Goal: Task Accomplishment & Management: Use online tool/utility

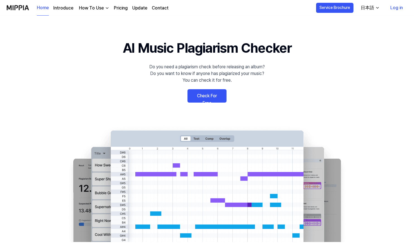
click at [206, 99] on link "Check For Free" at bounding box center [207, 95] width 39 height 13
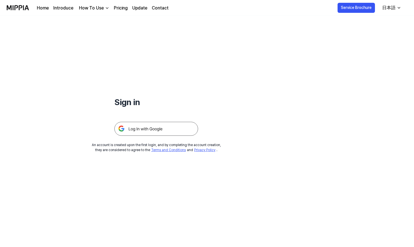
click at [158, 131] on img at bounding box center [156, 129] width 84 height 14
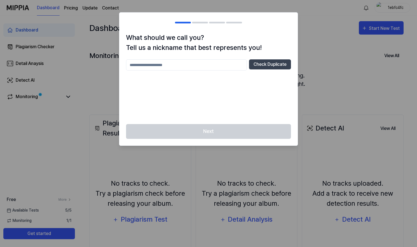
click at [200, 43] on h1 "What should we call you? Tell us a nickname that best represents you!" at bounding box center [208, 43] width 165 height 20
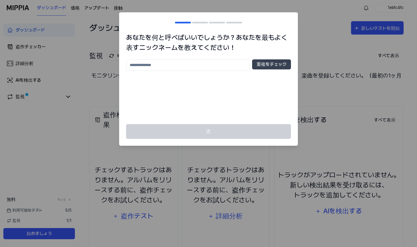
click at [204, 66] on input "text" at bounding box center [188, 64] width 124 height 11
type input "******"
click at [273, 68] on button "重複をチェック" at bounding box center [271, 64] width 39 height 10
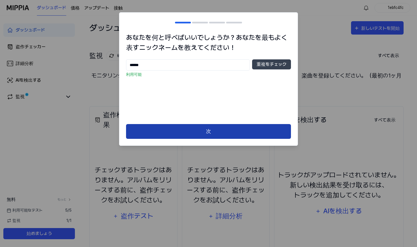
click at [221, 133] on button "次" at bounding box center [208, 131] width 165 height 15
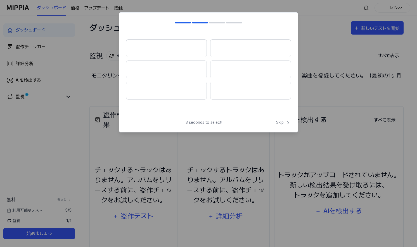
click at [281, 123] on span "Skip" at bounding box center [283, 123] width 15 height 6
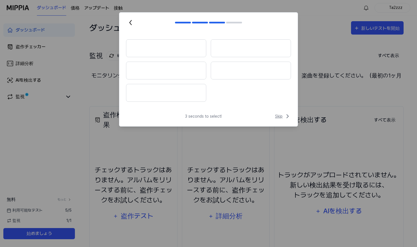
click at [281, 116] on span "Skip" at bounding box center [283, 116] width 16 height 7
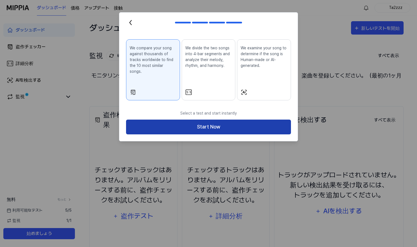
click at [221, 123] on button "Start Now" at bounding box center [208, 127] width 165 height 15
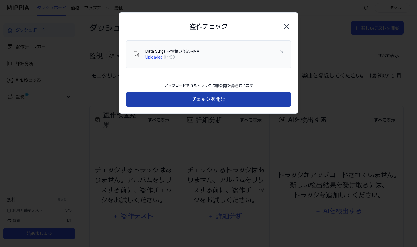
click at [209, 100] on font "チェックを開始" at bounding box center [209, 99] width 34 height 6
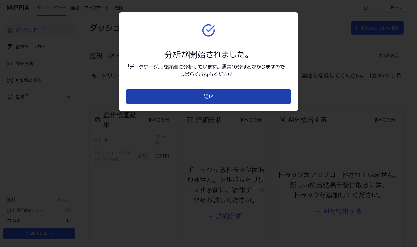
click at [209, 96] on font "近い" at bounding box center [209, 97] width 10 height 6
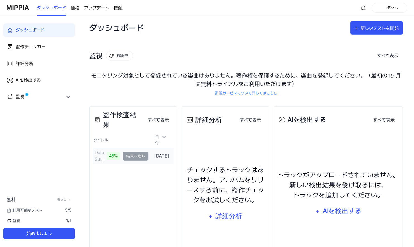
click at [135, 155] on td "Data Surge 〜情報の奔流〜MA 45% 結果へ進む" at bounding box center [121, 156] width 56 height 16
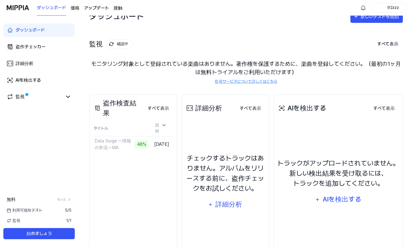
scroll to position [38, 0]
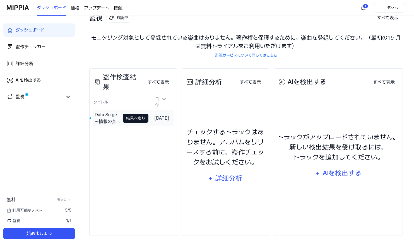
click at [127, 117] on font "結果へ進む" at bounding box center [135, 118] width 19 height 4
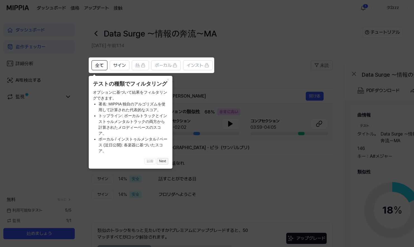
click at [164, 162] on font "Next" at bounding box center [162, 161] width 7 height 4
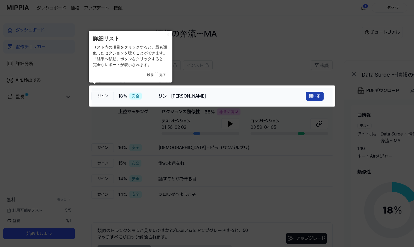
click at [312, 98] on font "開ける" at bounding box center [314, 96] width 11 height 4
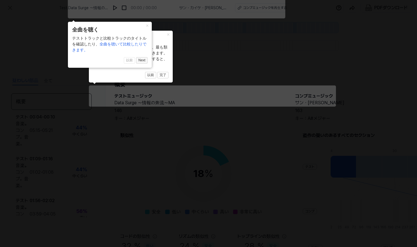
click at [159, 73] on font "Next" at bounding box center [162, 75] width 7 height 4
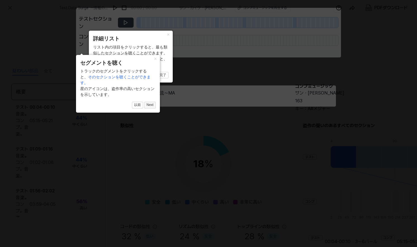
click at [159, 77] on font "Next" at bounding box center [162, 75] width 7 height 4
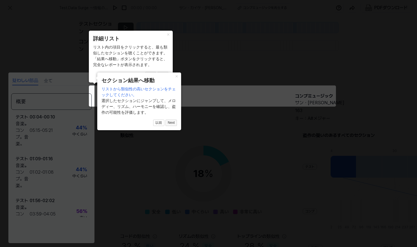
click at [168, 79] on button "Next" at bounding box center [162, 75] width 11 height 7
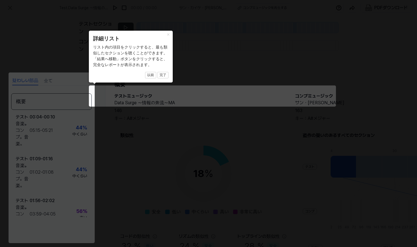
scroll to position [53, 68]
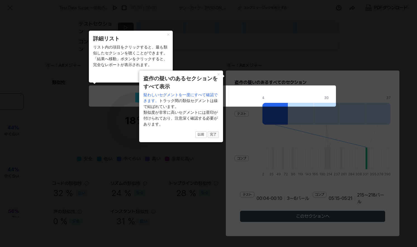
click at [166, 77] on font "完了" at bounding box center [162, 75] width 7 height 4
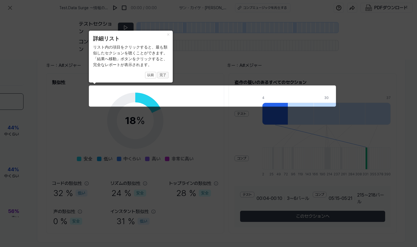
click at [164, 77] on font "完了" at bounding box center [162, 75] width 7 height 4
click at [164, 76] on font "完了" at bounding box center [162, 75] width 7 height 4
click at [168, 35] on font "×" at bounding box center [168, 35] width 3 height 6
click at [160, 76] on font "完了" at bounding box center [162, 75] width 7 height 4
click at [151, 75] on font "以前" at bounding box center [150, 75] width 7 height 4
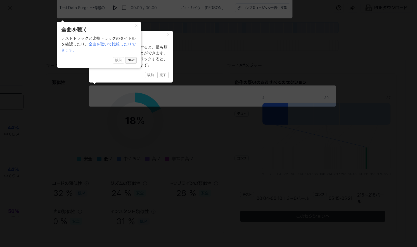
drag, startPoint x: 132, startPoint y: 59, endPoint x: 148, endPoint y: 70, distance: 18.9
click at [159, 73] on font "Next" at bounding box center [162, 75] width 7 height 4
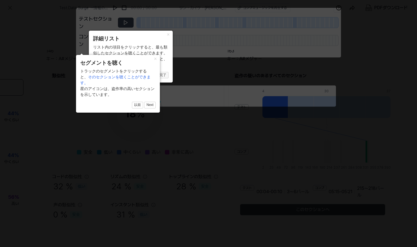
click at [164, 77] on button "完了" at bounding box center [162, 75] width 11 height 7
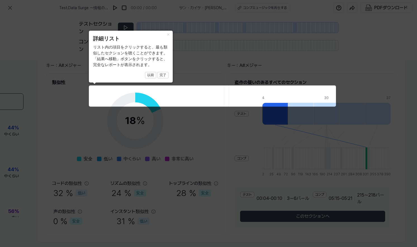
click at [169, 79] on div "× 詳細リスト リスト内の項目をクリックすると、最も類似したセクションを聴くことができます。 「結果へ移動」ボタンをクリックすると、完全なレポートが表示されま…" at bounding box center [131, 57] width 84 height 52
click at [233, 99] on icon at bounding box center [208, 123] width 417 height 247
click at [170, 35] on button "×" at bounding box center [168, 35] width 9 height 8
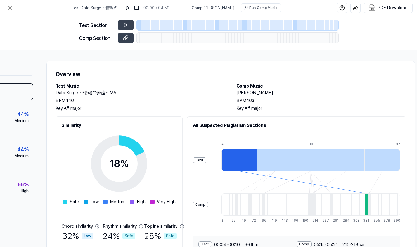
scroll to position [0, 70]
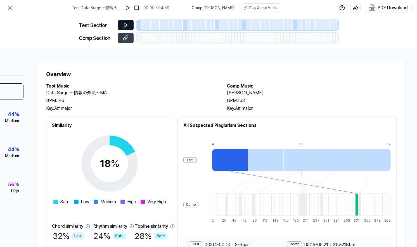
click at [121, 26] on button at bounding box center [126, 25] width 16 height 10
click at [126, 25] on icon at bounding box center [126, 25] width 6 height 6
click at [127, 8] on img at bounding box center [128, 8] width 6 height 6
click at [126, 7] on img at bounding box center [128, 8] width 6 height 6
click at [126, 24] on icon at bounding box center [125, 25] width 3 height 4
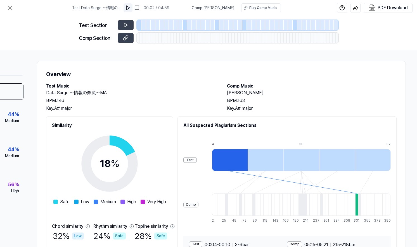
click at [126, 8] on img at bounding box center [128, 8] width 6 height 6
click at [358, 212] on div at bounding box center [356, 205] width 3 height 22
click at [247, 159] on div at bounding box center [230, 160] width 36 height 22
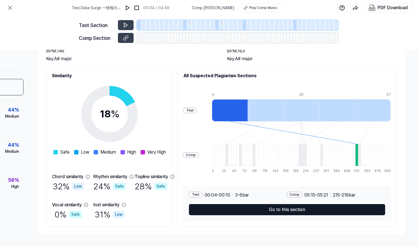
click at [288, 210] on button "Go to this section" at bounding box center [287, 209] width 196 height 11
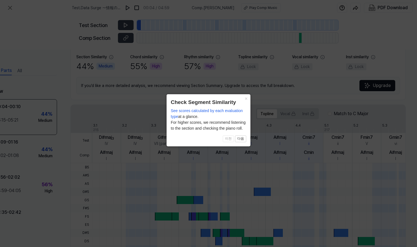
scroll to position [138, 37]
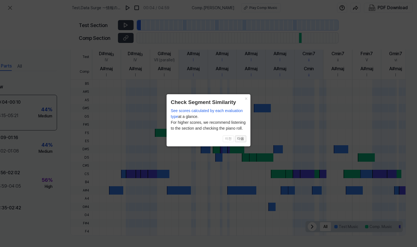
click at [240, 142] on button "다음" at bounding box center [240, 139] width 11 height 7
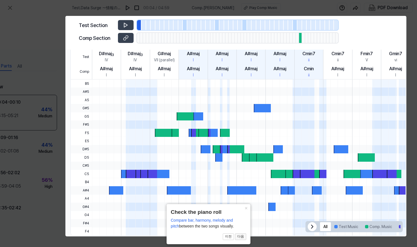
click at [242, 237] on button "다음" at bounding box center [240, 237] width 11 height 7
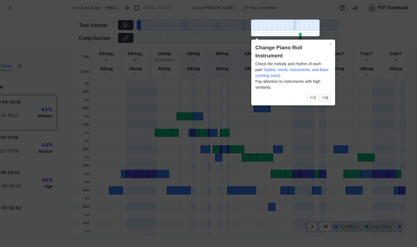
click at [242, 237] on icon at bounding box center [208, 123] width 417 height 247
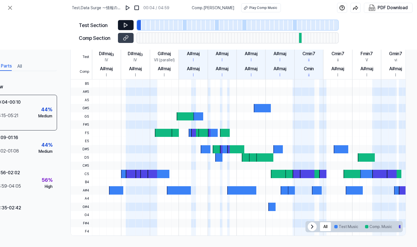
click at [130, 25] on button at bounding box center [126, 25] width 16 height 10
click at [128, 25] on icon at bounding box center [126, 25] width 6 height 6
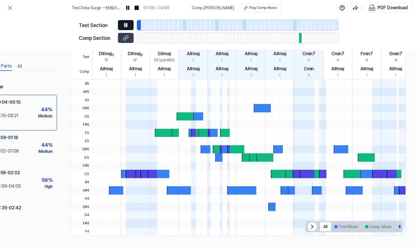
click at [128, 25] on icon at bounding box center [126, 25] width 6 height 6
click at [300, 37] on div at bounding box center [300, 38] width 3 height 10
click at [300, 27] on div at bounding box center [299, 25] width 4 height 10
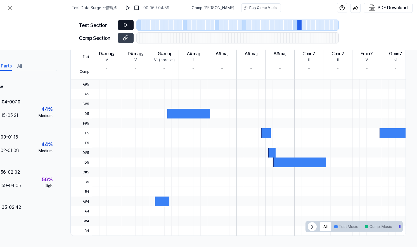
click at [296, 27] on div at bounding box center [295, 25] width 4 height 10
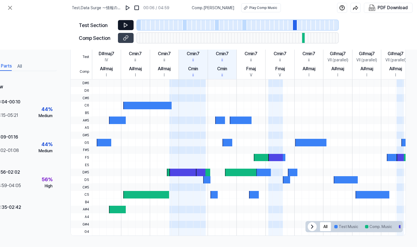
click at [303, 38] on div at bounding box center [303, 38] width 3 height 10
click at [136, 191] on div at bounding box center [146, 195] width 46 height 8
click at [84, 192] on span "C5" at bounding box center [81, 195] width 21 height 8
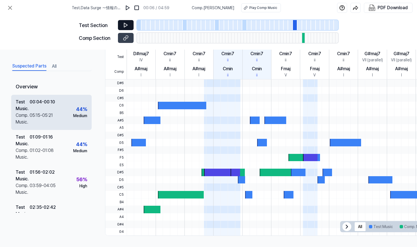
click at [48, 104] on div "00:04 - 00:10" at bounding box center [42, 105] width 25 height 13
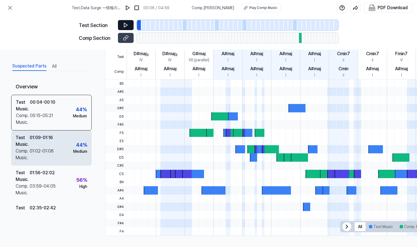
click at [48, 137] on div "01:09 - 01:16" at bounding box center [41, 141] width 23 height 13
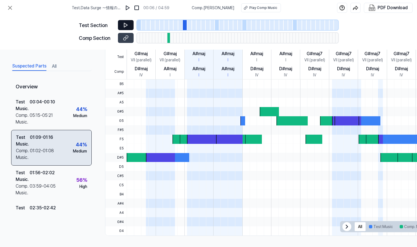
click at [62, 143] on div "Test Music . 01:09 - 01:16 Comp. Music . 01:02 - 01:08 44 % Medium" at bounding box center [51, 148] width 80 height 36
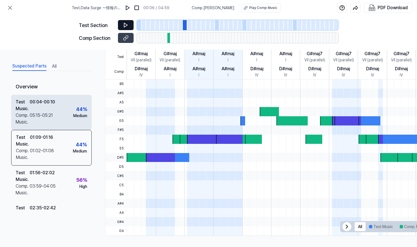
click at [57, 99] on div "Test Music . 00:04 - 00:10 Comp. Music . 05:15 - 05:21 44 % Medium" at bounding box center [51, 112] width 80 height 35
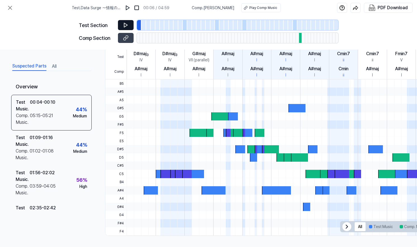
click at [123, 24] on icon at bounding box center [126, 25] width 6 height 6
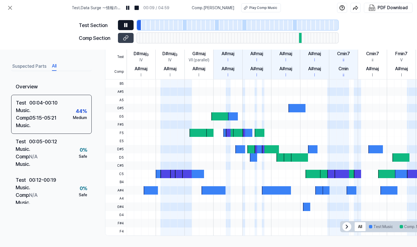
click at [53, 69] on button "All" at bounding box center [54, 66] width 4 height 9
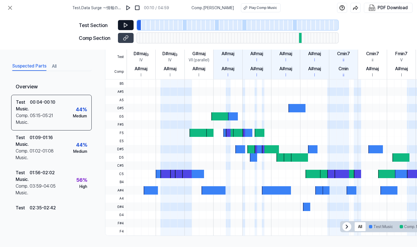
click at [35, 66] on button "Suspected Parts" at bounding box center [29, 66] width 34 height 9
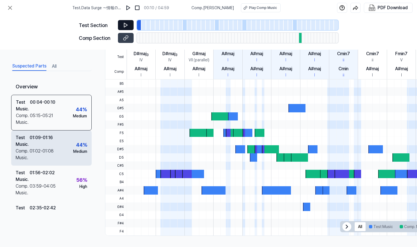
click at [46, 142] on div "01:09 - 01:16" at bounding box center [41, 141] width 23 height 13
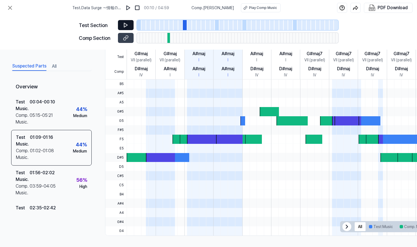
click at [128, 25] on button at bounding box center [126, 25] width 16 height 10
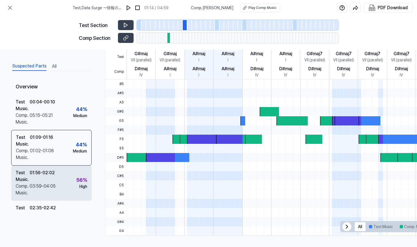
click at [57, 178] on div "Test Music . 01:56 - 02:02 Comp. Music . 03:59 - 04:05 56 % High" at bounding box center [51, 183] width 80 height 35
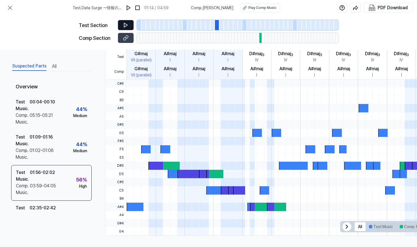
click at [126, 26] on icon at bounding box center [125, 25] width 3 height 4
click at [126, 26] on icon at bounding box center [126, 25] width 6 height 6
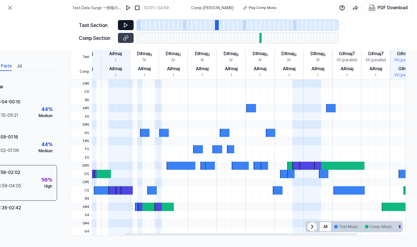
scroll to position [0, 0]
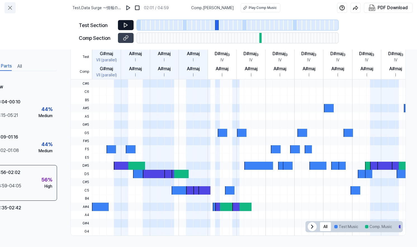
click at [7, 8] on icon at bounding box center [10, 7] width 7 height 7
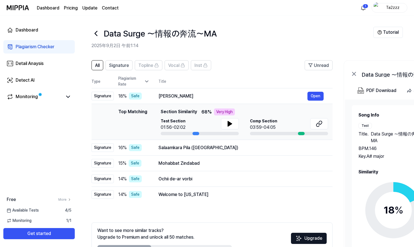
click at [93, 32] on icon at bounding box center [96, 33] width 9 height 9
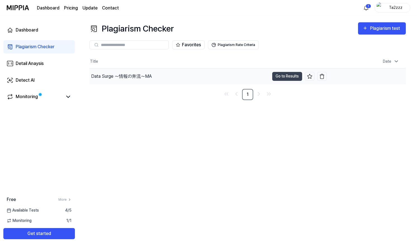
click at [124, 76] on div "Data Surge 〜情報の奔流〜MA" at bounding box center [121, 76] width 61 height 7
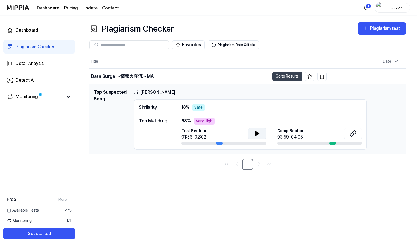
click at [257, 133] on icon at bounding box center [257, 133] width 4 height 5
click at [257, 133] on icon at bounding box center [257, 133] width 7 height 7
click at [205, 121] on div "Very High" at bounding box center [204, 121] width 21 height 7
click at [352, 136] on icon at bounding box center [352, 133] width 7 height 7
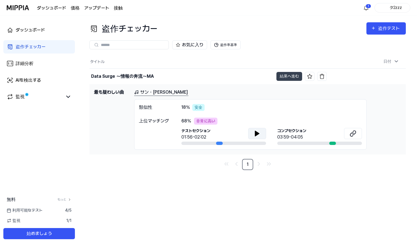
click at [176, 92] on font "サン・[PERSON_NAME]" at bounding box center [163, 92] width 47 height 5
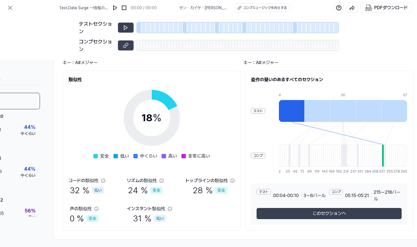
scroll to position [56, 70]
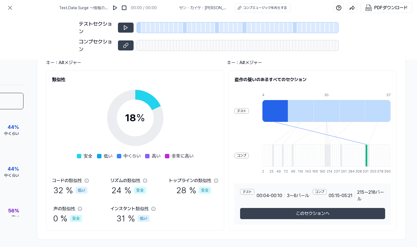
click at [300, 114] on div at bounding box center [301, 111] width 26 height 22
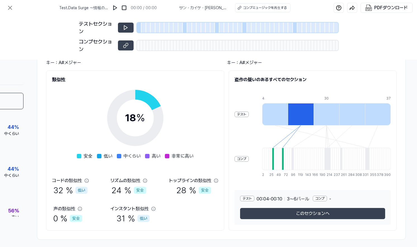
click at [326, 116] on div at bounding box center [326, 114] width 26 height 22
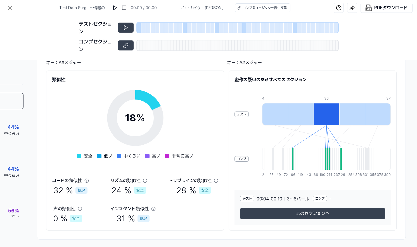
click at [352, 114] on div at bounding box center [352, 114] width 26 height 22
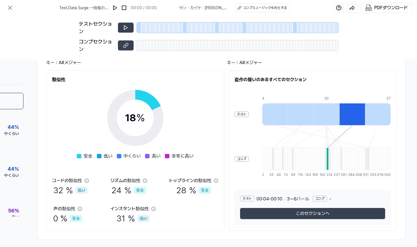
click at [381, 113] on div at bounding box center [378, 114] width 26 height 22
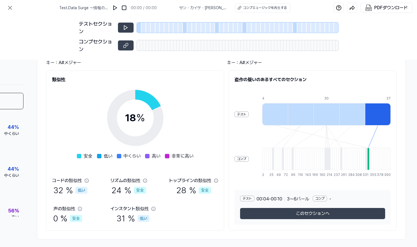
click at [273, 111] on div at bounding box center [275, 114] width 26 height 22
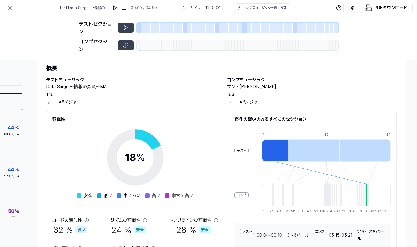
scroll to position [62, 70]
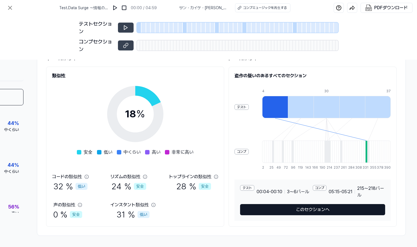
click at [330, 209] on button "このセクションへ" at bounding box center [312, 209] width 145 height 11
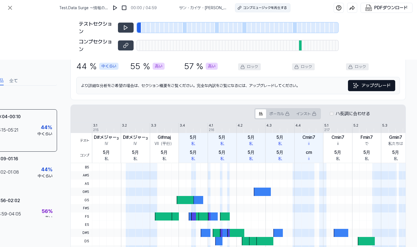
click at [255, 10] on div "コンプミュージックを再生する" at bounding box center [265, 7] width 44 height 5
click at [199, 9] on font "サン・カイケ" at bounding box center [190, 8] width 22 height 4
click at [300, 45] on div at bounding box center [300, 45] width 3 height 10
click at [297, 29] on div at bounding box center [299, 28] width 4 height 10
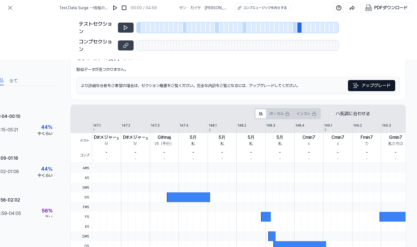
click at [294, 29] on div at bounding box center [295, 28] width 4 height 10
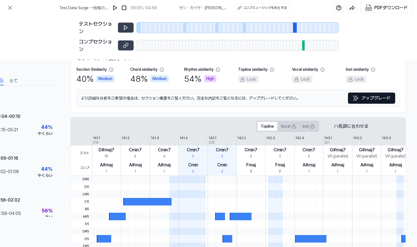
scroll to position [62, 37]
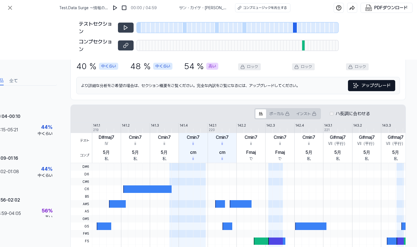
click at [291, 29] on div at bounding box center [290, 28] width 4 height 10
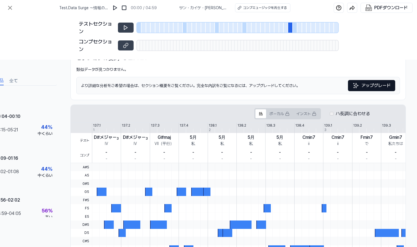
click at [297, 29] on div at bounding box center [295, 28] width 4 height 10
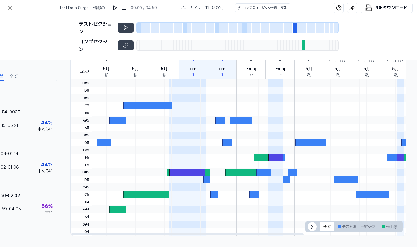
scroll to position [0, 37]
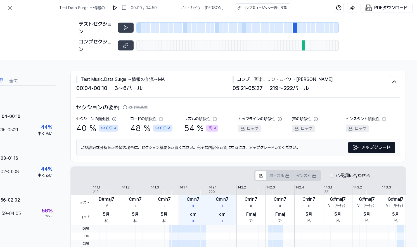
click at [140, 28] on div at bounding box center [139, 28] width 4 height 10
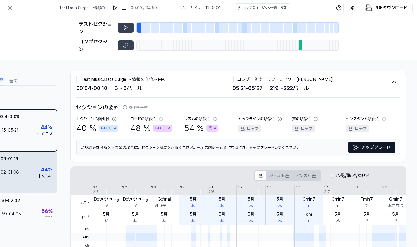
scroll to position [0, 0]
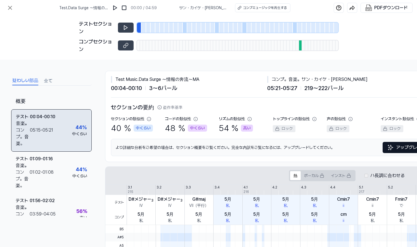
click at [43, 143] on div "05:15 - 05:21" at bounding box center [41, 137] width 23 height 20
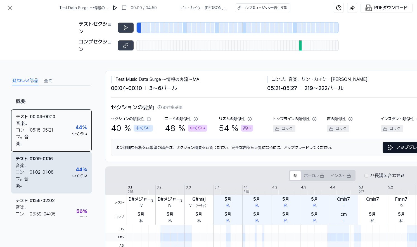
click at [43, 178] on div "01:02 - 01:08" at bounding box center [42, 179] width 24 height 20
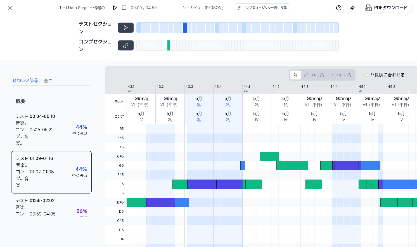
scroll to position [102, 0]
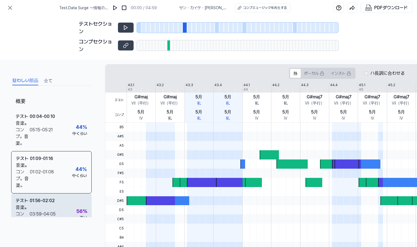
click at [49, 206] on div "01:56 - 02:02" at bounding box center [42, 204] width 25 height 13
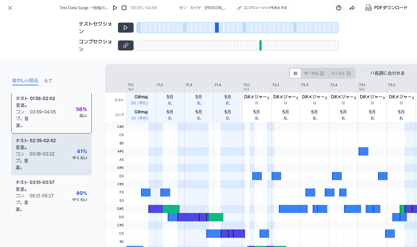
click at [63, 150] on div "テスト音楽 。 02:35 - 02:42 コンプ。音楽 。 03:16 - 03:22 41 ％ 中くらい" at bounding box center [51, 155] width 80 height 42
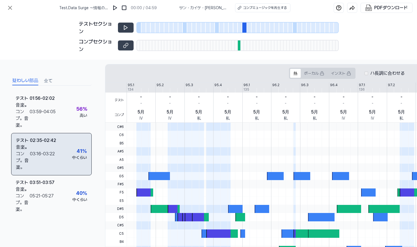
scroll to position [104, 0]
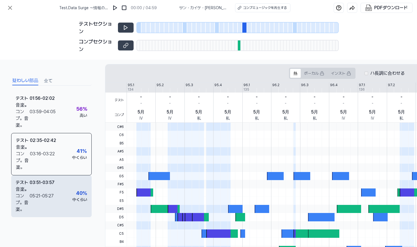
click at [61, 184] on div "テスト音楽 。 03:51 - 03:57 コンプ。音楽 。 05:21 - 05:27 40 ％ 中くらい" at bounding box center [51, 197] width 80 height 42
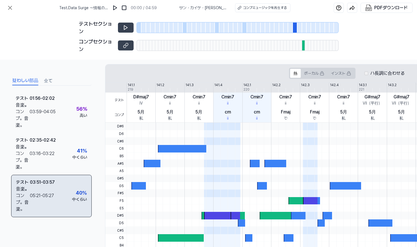
scroll to position [0, 0]
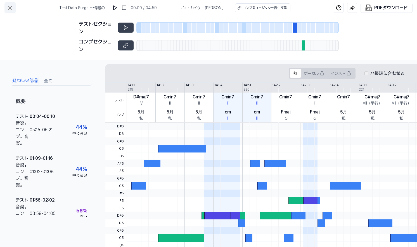
click at [12, 9] on icon at bounding box center [10, 7] width 7 height 7
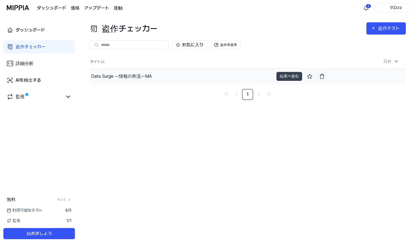
click at [132, 76] on font "Data Surge 〜情報の奔流〜MA" at bounding box center [121, 76] width 61 height 5
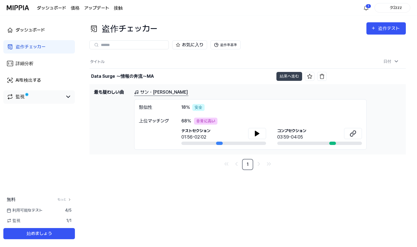
click at [72, 96] on div "監視" at bounding box center [38, 96] width 71 height 13
click at [69, 98] on icon at bounding box center [68, 97] width 7 height 7
click at [68, 99] on icon at bounding box center [68, 97] width 7 height 7
click at [29, 97] on link "監視" at bounding box center [35, 97] width 56 height 7
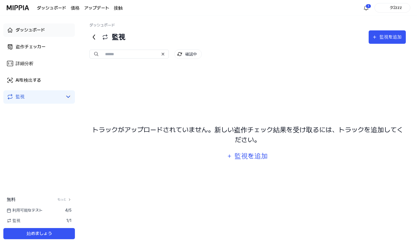
click at [41, 32] on font "ダッシュボード" at bounding box center [30, 29] width 29 height 5
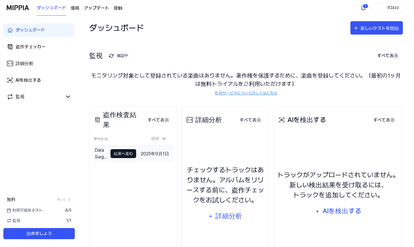
click at [111, 152] on button "結果へ進む" at bounding box center [124, 153] width 26 height 9
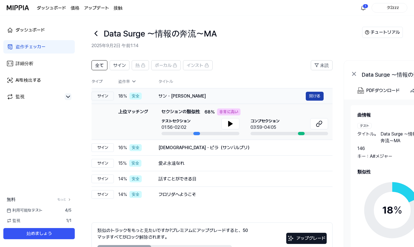
click at [311, 97] on font "開ける" at bounding box center [314, 96] width 11 height 4
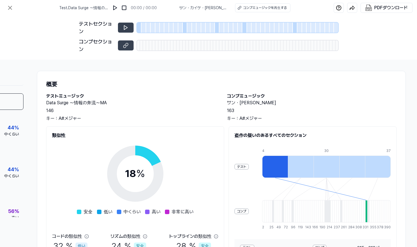
scroll to position [62, 70]
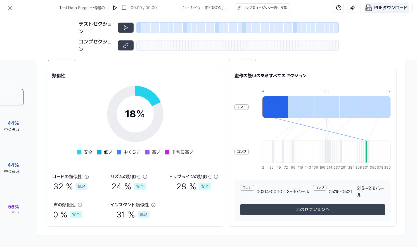
click at [390, 10] on font "PDFダウンロード" at bounding box center [391, 7] width 34 height 5
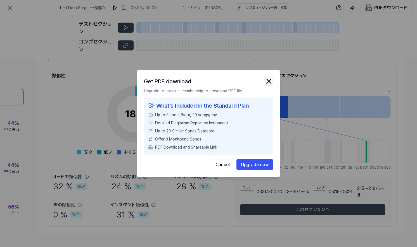
click at [270, 81] on img "button" at bounding box center [268, 81] width 8 height 8
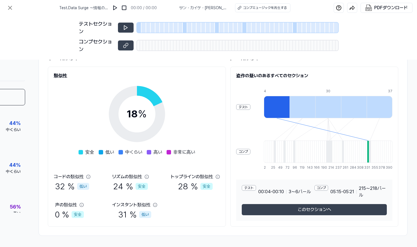
scroll to position [62, 0]
